Goal: Task Accomplishment & Management: Use online tool/utility

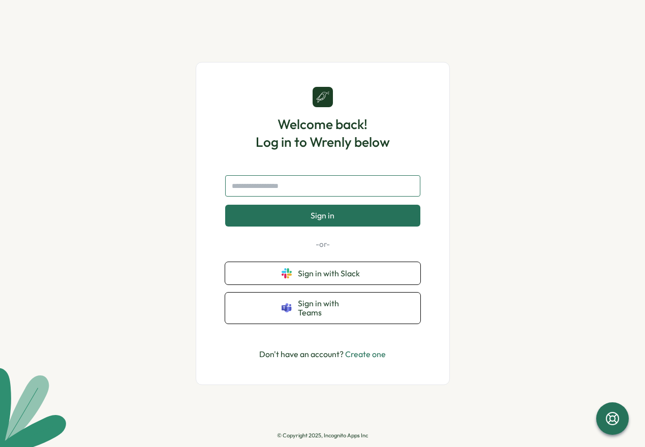
click at [299, 189] on input "text" at bounding box center [322, 185] width 195 height 21
type input "**********"
click at [330, 218] on span "Sign in" at bounding box center [322, 215] width 24 height 9
